Goal: Use online tool/utility: Utilize a website feature to perform a specific function

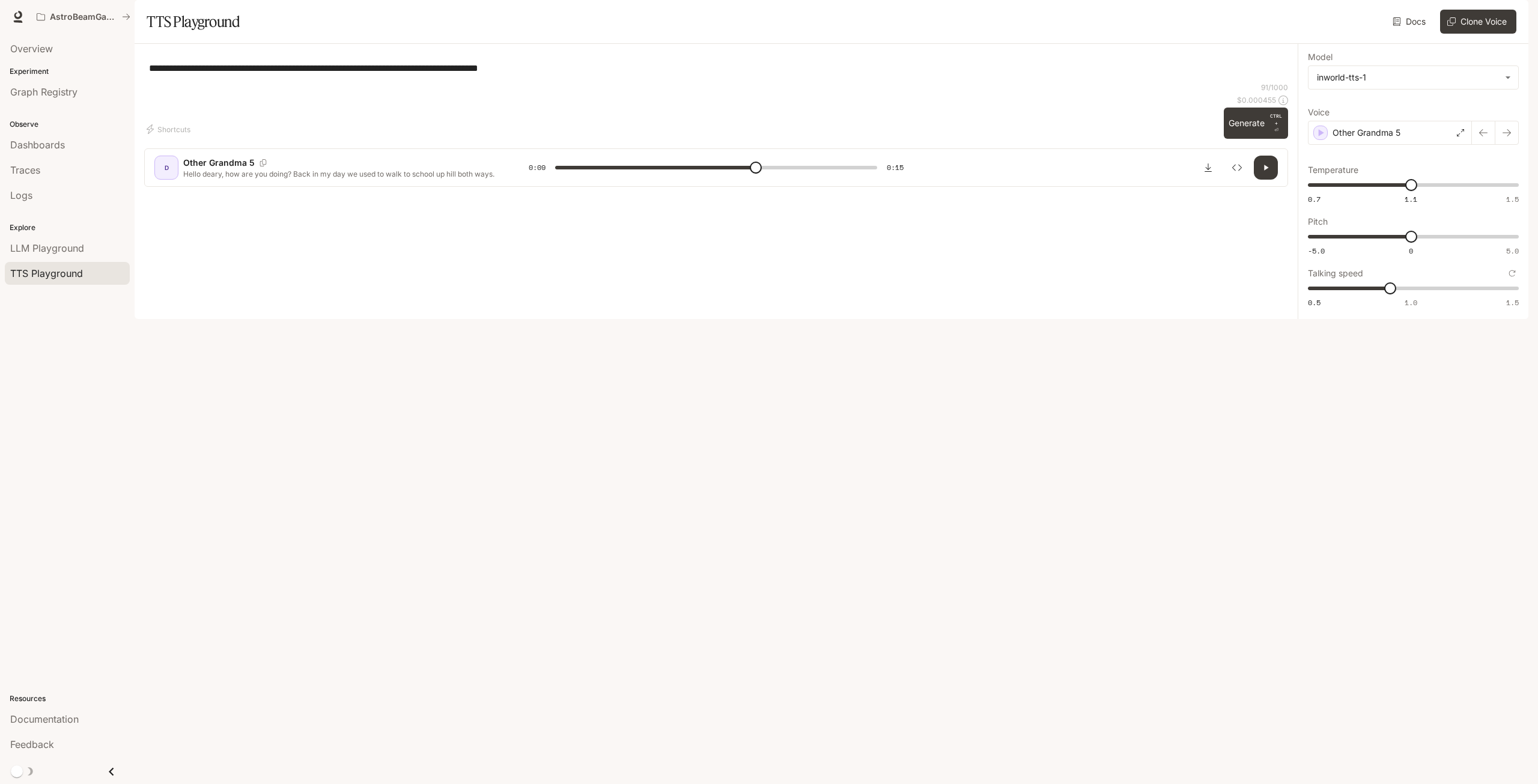
click at [1178, 82] on div "**********" at bounding box center [716, 67] width 1144 height 29
click at [1247, 139] on button "Generate CTRL + ⏎" at bounding box center [1256, 123] width 64 height 31
type input "*"
click at [1410, 294] on span "1" at bounding box center [1411, 288] width 12 height 12
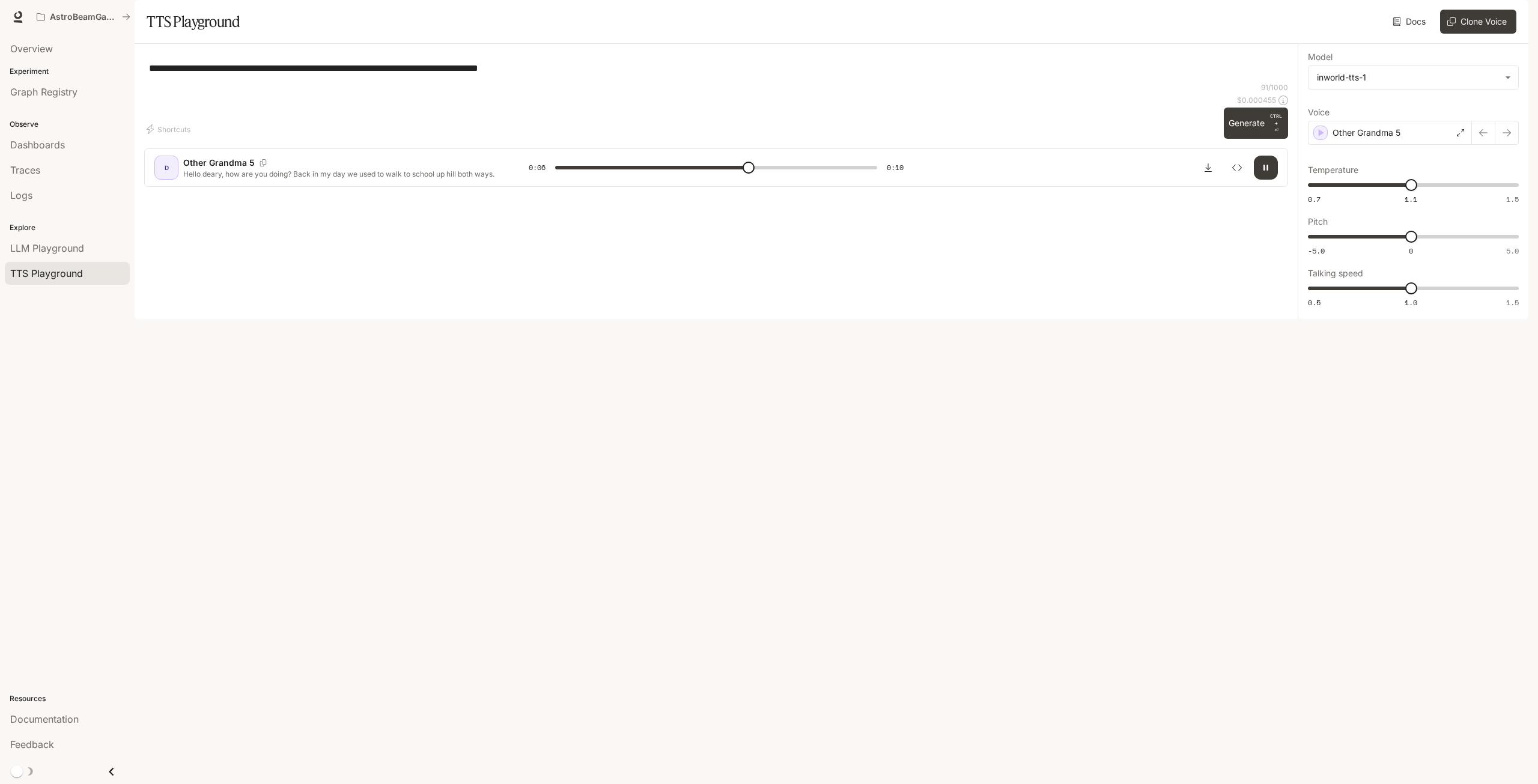
click at [1252, 139] on button "Generate CTRL + ⏎" at bounding box center [1256, 123] width 64 height 31
click at [1378, 139] on p "Other Grandma 5" at bounding box center [1366, 132] width 68 height 12
click at [1383, 594] on p "Grandma4" at bounding box center [1423, 588] width 181 height 12
click at [1383, 145] on div "Grandma4" at bounding box center [1390, 133] width 164 height 24
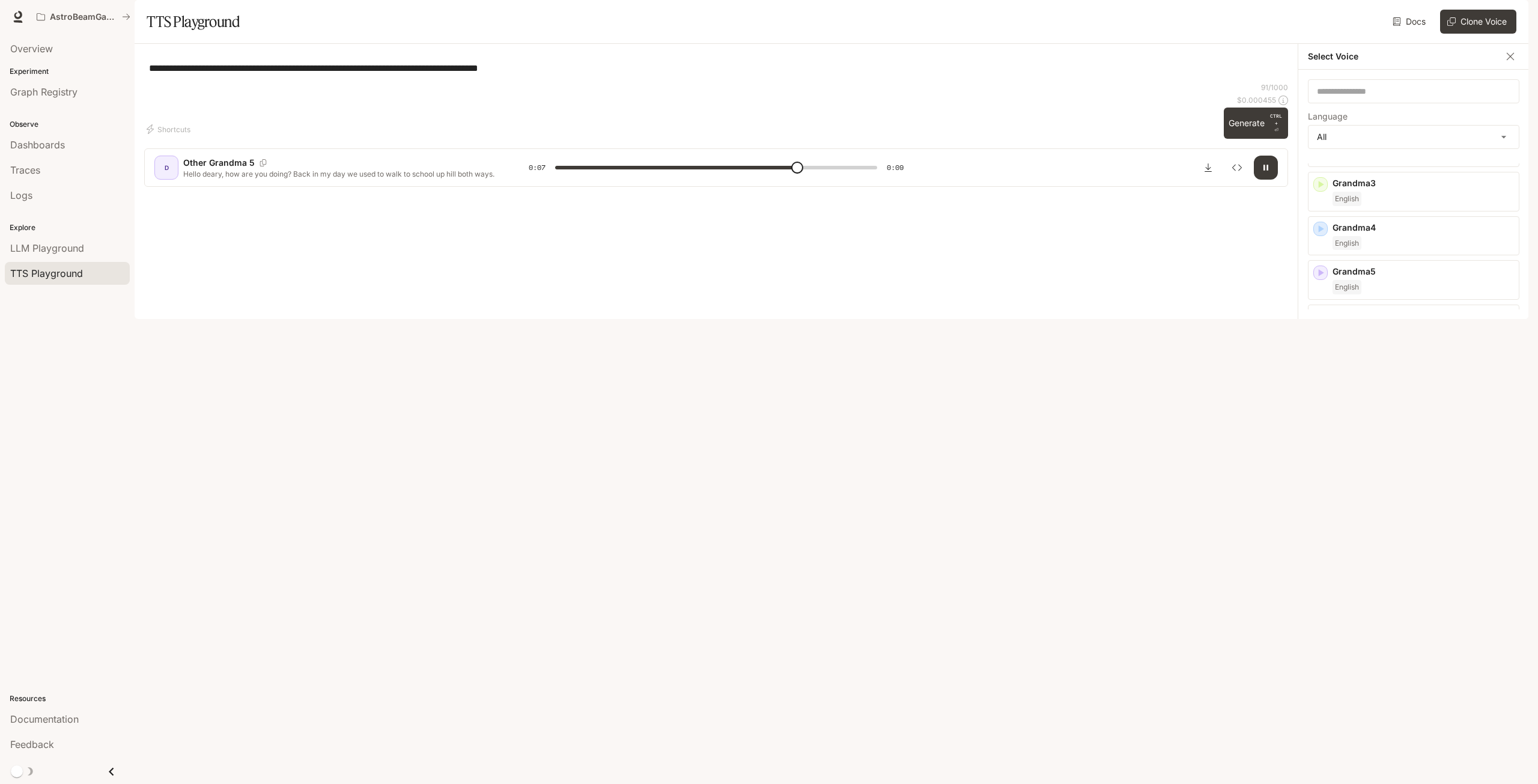
click at [1422, 472] on div "English" at bounding box center [1423, 465] width 181 height 15
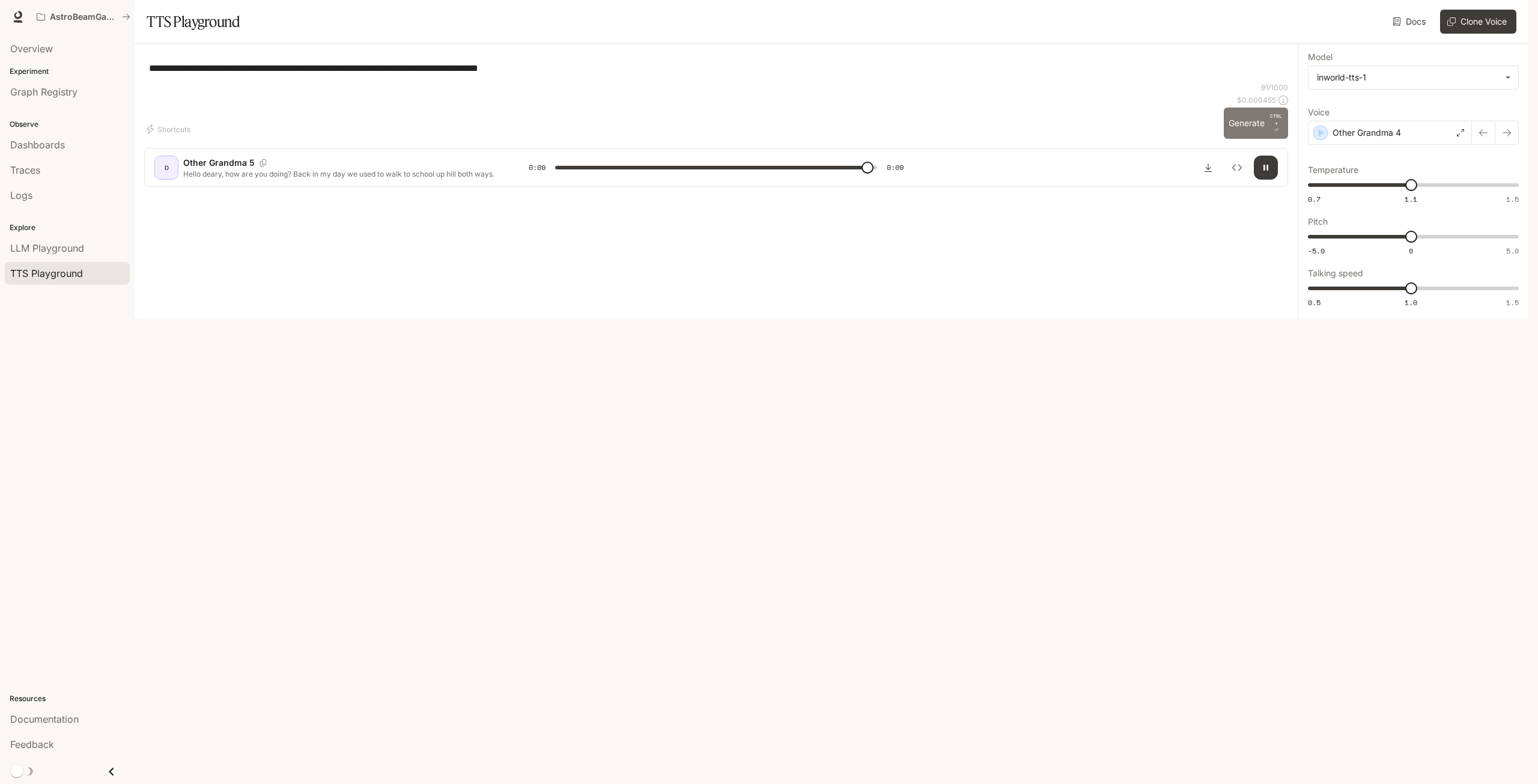
click at [1247, 139] on button "Generate CTRL + ⏎" at bounding box center [1256, 123] width 64 height 31
click at [1237, 139] on button "Generate CTRL + ⏎" at bounding box center [1256, 123] width 64 height 31
click at [1411, 145] on div "Other Grandma 4" at bounding box center [1390, 133] width 164 height 24
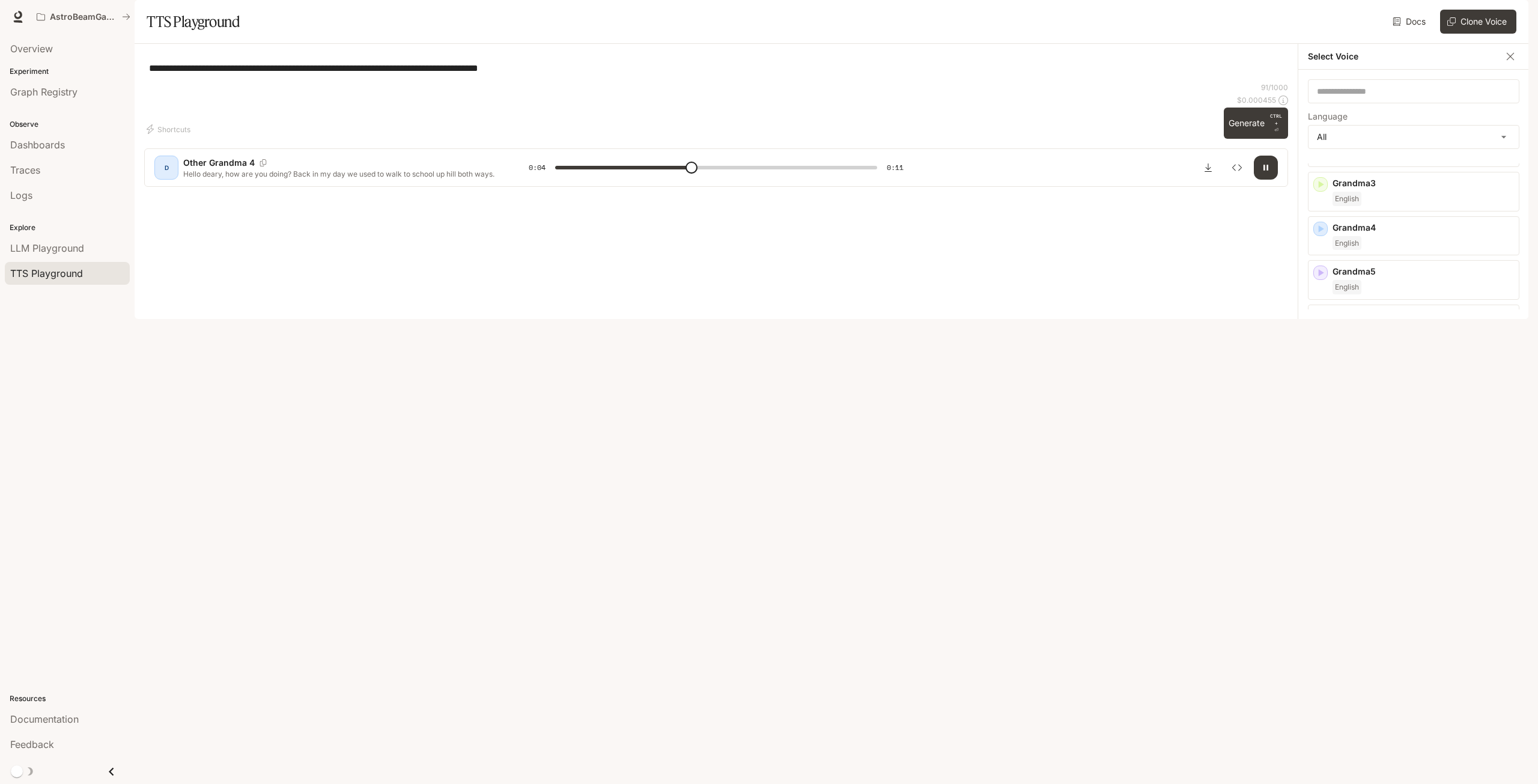
click at [1431, 516] on div "English" at bounding box center [1423, 509] width 181 height 15
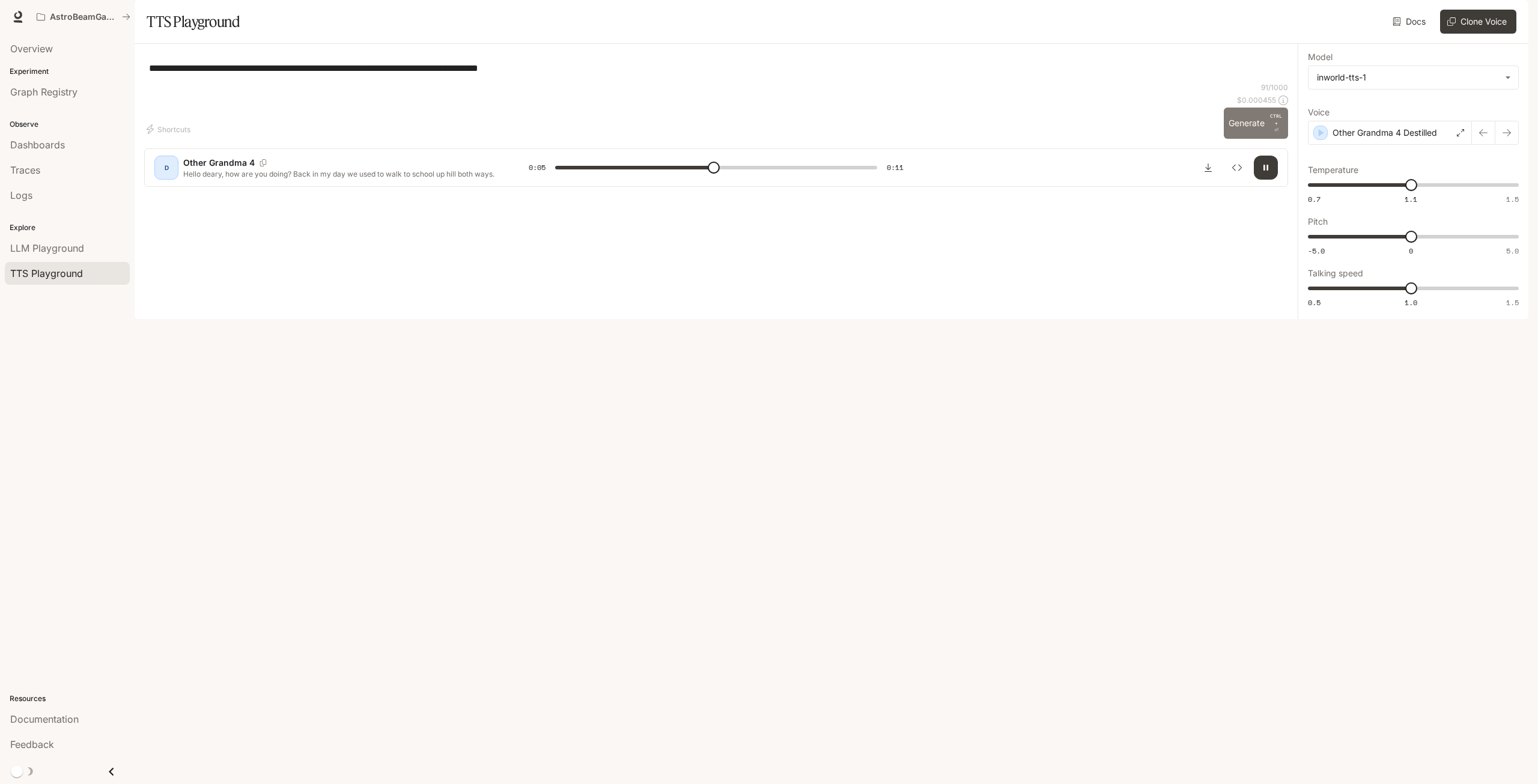
click at [1242, 139] on button "Generate CTRL + ⏎" at bounding box center [1256, 123] width 64 height 31
type input "*"
